Goal: Navigation & Orientation: Find specific page/section

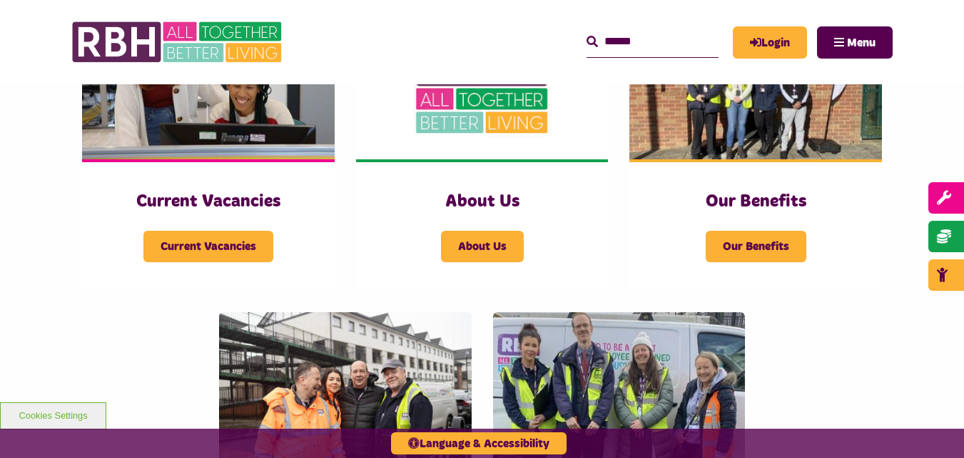
scroll to position [357, 0]
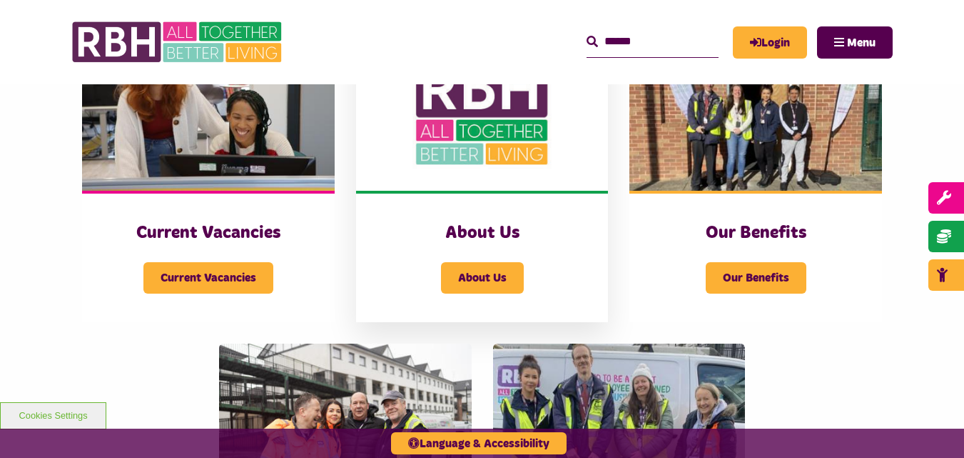
click at [538, 280] on div "About Us" at bounding box center [483, 268] width 196 height 49
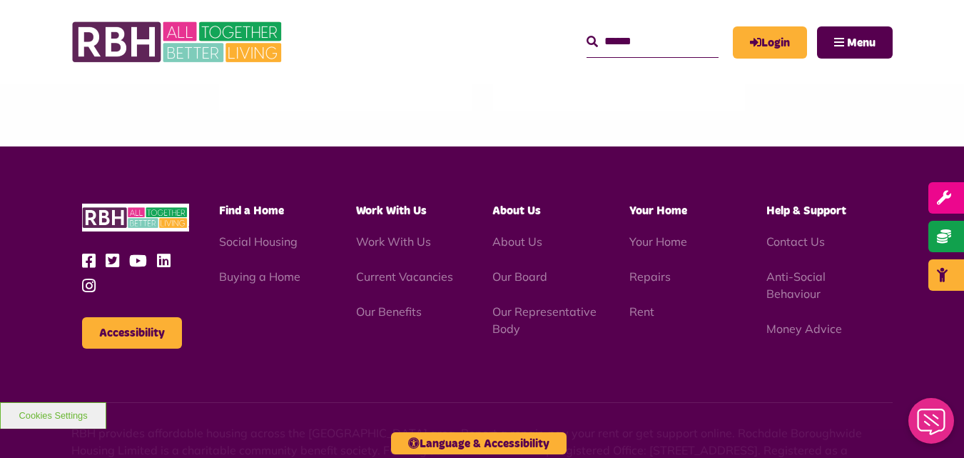
scroll to position [1713, 0]
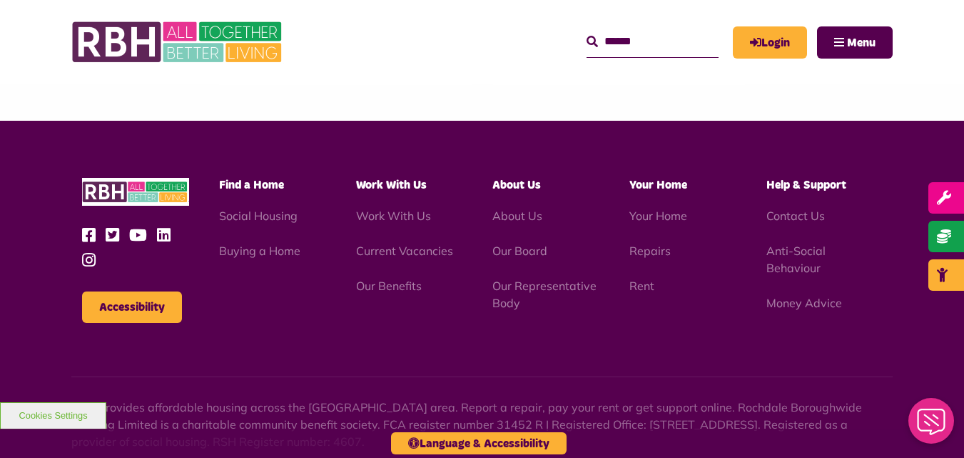
click at [136, 237] on icon at bounding box center [141, 235] width 25 height 16
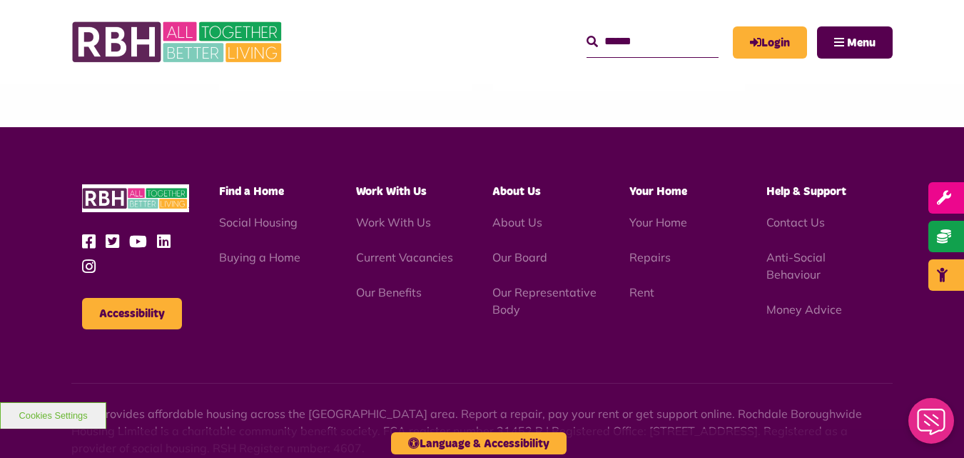
scroll to position [1707, 0]
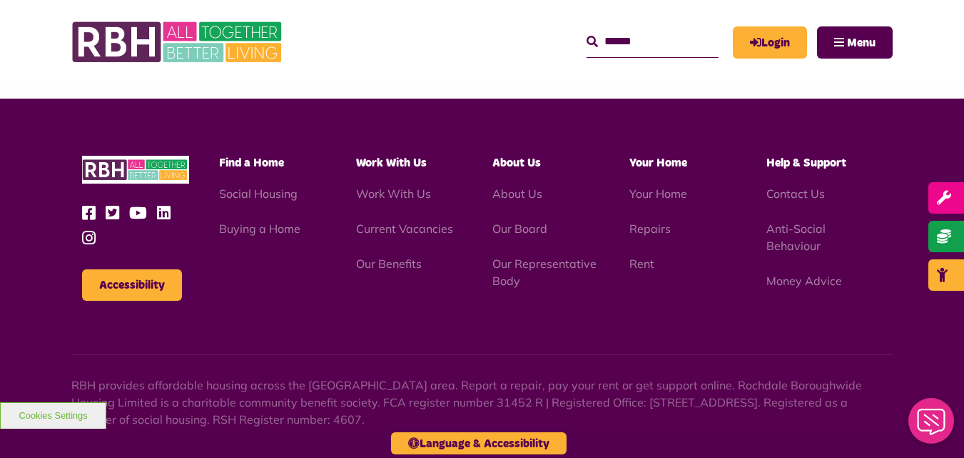
scroll to position [1243, 0]
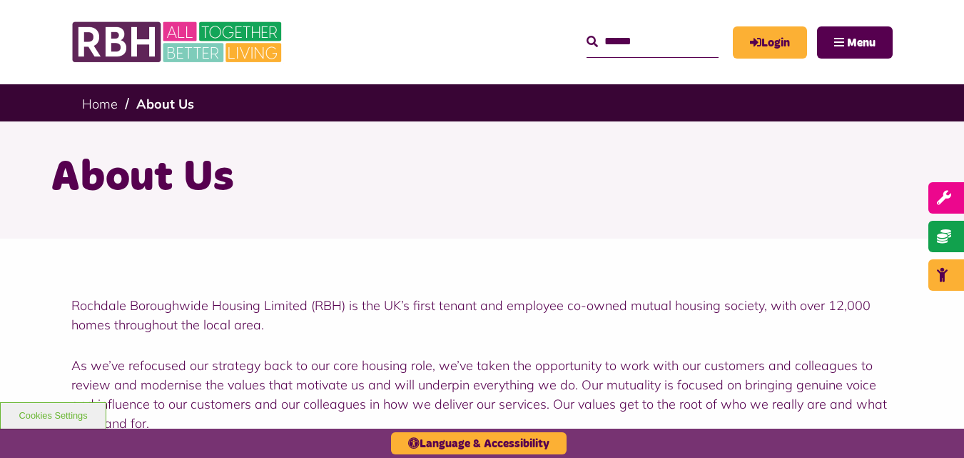
scroll to position [1707, 0]
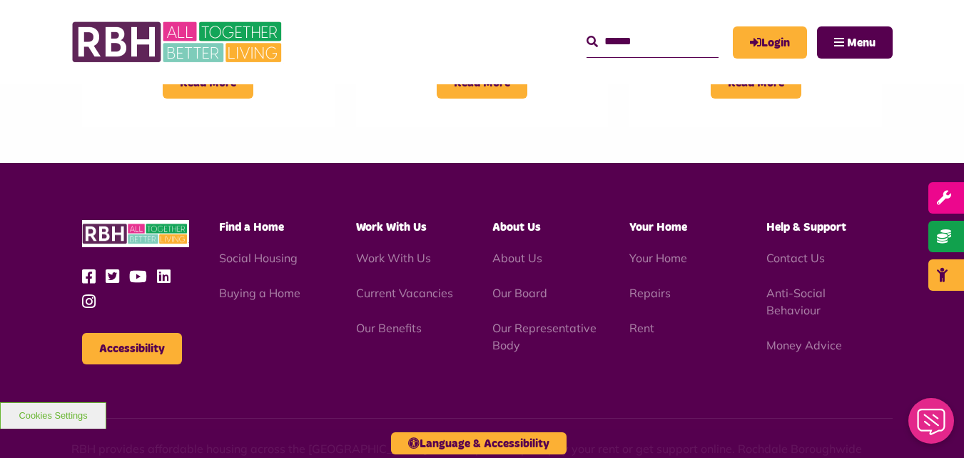
scroll to position [1126, 0]
